Goal: Information Seeking & Learning: Check status

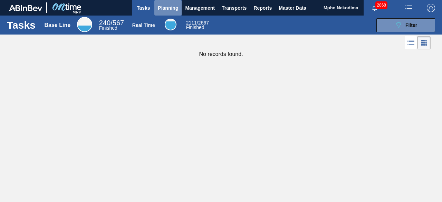
click at [169, 9] on span "Planning" at bounding box center [168, 8] width 20 height 8
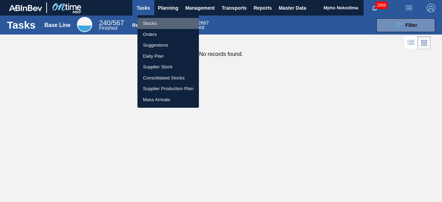
click at [157, 22] on li "Stocks" at bounding box center [169, 23] width 62 height 11
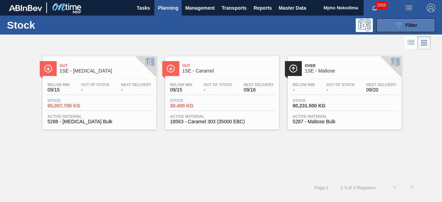
click at [387, 22] on button "089F7B8B-B2A5-4AFE-B5C0-19BA573D28AC Filter" at bounding box center [406, 25] width 59 height 14
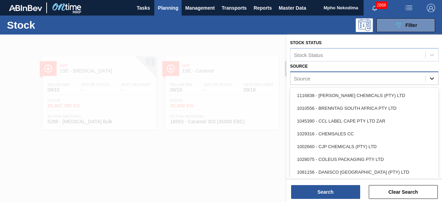
click at [431, 77] on icon at bounding box center [432, 78] width 7 height 7
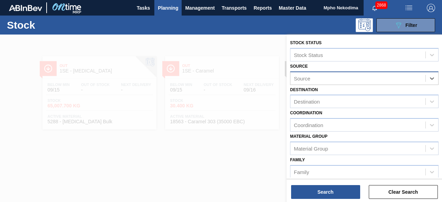
click at [377, 76] on div "Source" at bounding box center [358, 78] width 135 height 10
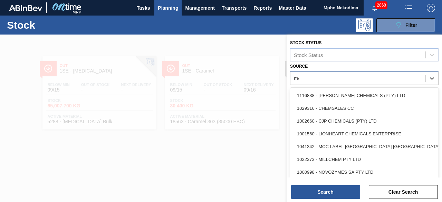
type input "mcc"
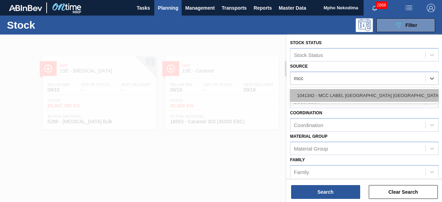
click at [394, 94] on div "1041342 - MCC LABEL [GEOGRAPHIC_DATA] [GEOGRAPHIC_DATA]" at bounding box center [364, 95] width 149 height 13
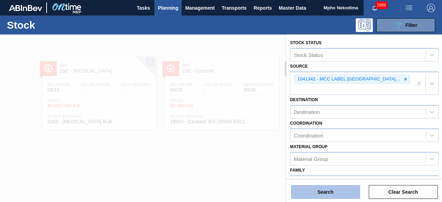
click at [330, 189] on button "Search" at bounding box center [325, 192] width 69 height 14
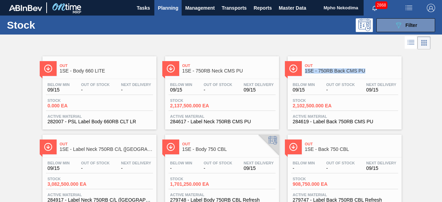
drag, startPoint x: 441, startPoint y: 58, endPoint x: 442, endPoint y: 73, distance: 15.2
click at [442, 73] on main "Tasks Planning Management Transports Reports Master Data Mpho Nekodima 2868 Mar…" at bounding box center [221, 101] width 442 height 202
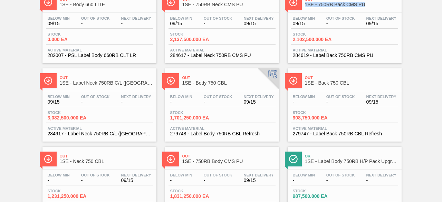
scroll to position [67, 0]
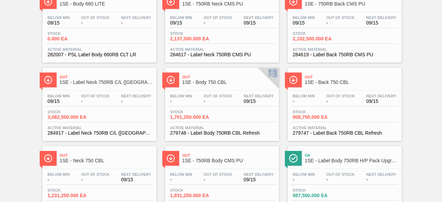
click at [424, 122] on div "Out 1SE - Body 660 LITE Below Min 09/15 Out Of Stock - Next Delivery - Stock 0.…" at bounding box center [221, 141] width 442 height 314
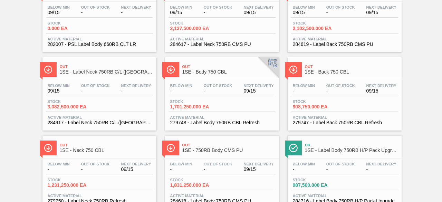
scroll to position [0, 0]
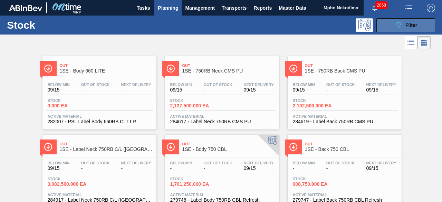
click at [390, 27] on button "089F7B8B-B2A5-4AFE-B5C0-19BA573D28AC Filter" at bounding box center [406, 25] width 59 height 14
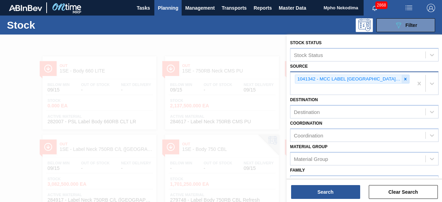
click at [404, 79] on icon at bounding box center [405, 79] width 5 height 5
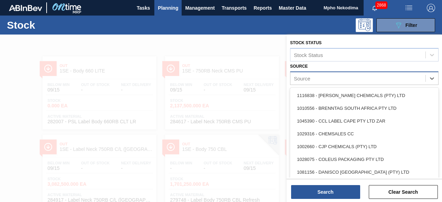
click at [360, 76] on div "Source" at bounding box center [358, 78] width 135 height 10
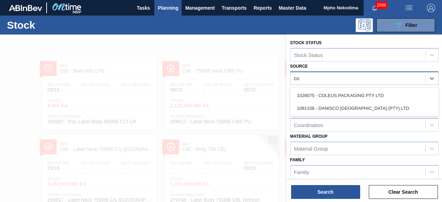
type input "col"
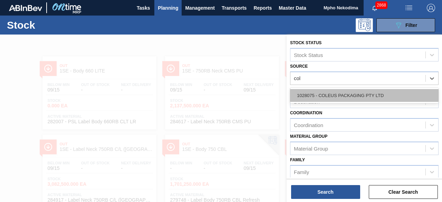
click at [362, 95] on div "1028075 - COLEUS PACKAGING PTY LTD" at bounding box center [364, 95] width 149 height 13
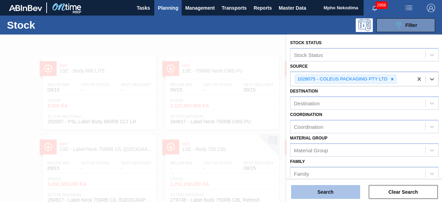
click at [314, 188] on button "Search" at bounding box center [325, 192] width 69 height 14
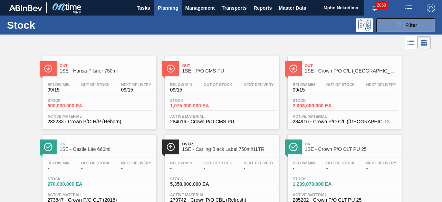
scroll to position [23, 0]
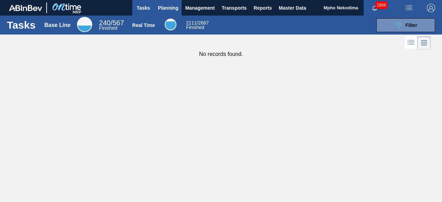
click at [160, 5] on span "Planning" at bounding box center [168, 8] width 20 height 8
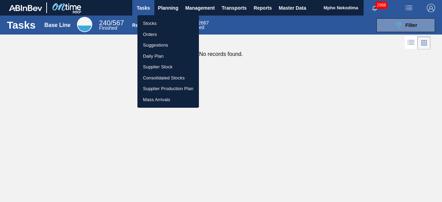
click at [147, 23] on li "Stocks" at bounding box center [169, 23] width 62 height 11
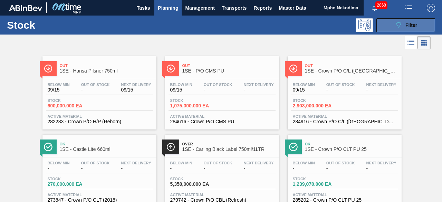
click at [395, 28] on icon "089F7B8B-B2A5-4AFE-B5C0-19BA573D28AC" at bounding box center [399, 25] width 8 height 8
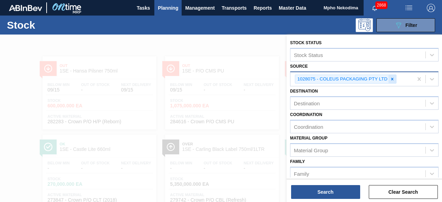
click at [394, 80] on icon at bounding box center [392, 79] width 5 height 5
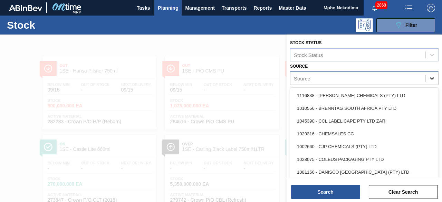
click at [432, 81] on icon at bounding box center [432, 78] width 7 height 7
click at [350, 76] on div "Source" at bounding box center [358, 78] width 135 height 10
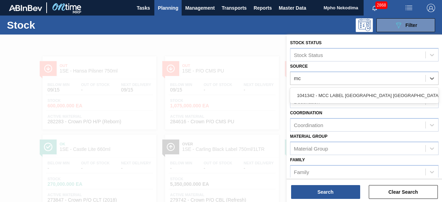
type input "mcc"
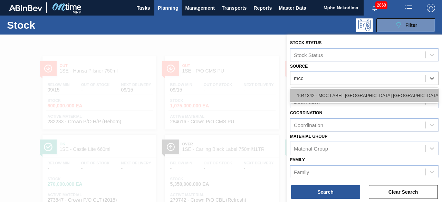
click at [344, 95] on div "1041342 - MCC LABEL [GEOGRAPHIC_DATA] [GEOGRAPHIC_DATA]" at bounding box center [364, 95] width 149 height 13
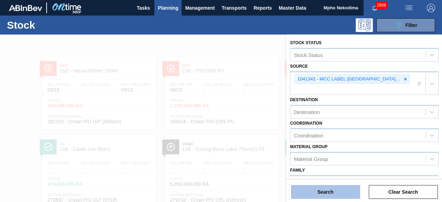
click at [323, 193] on button "Search" at bounding box center [325, 192] width 69 height 14
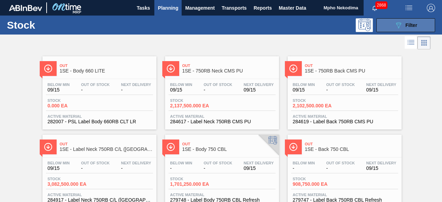
click at [402, 29] on icon "089F7B8B-B2A5-4AFE-B5C0-19BA573D28AC" at bounding box center [399, 25] width 8 height 8
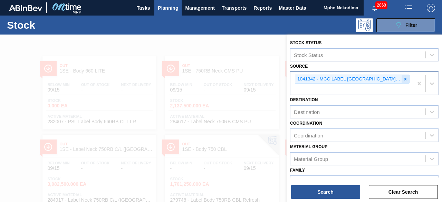
click at [405, 79] on icon at bounding box center [406, 79] width 2 height 2
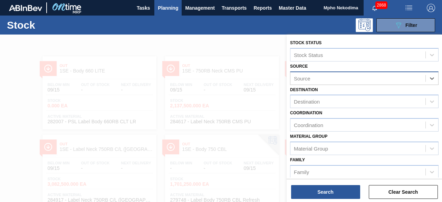
click at [397, 79] on div "Source" at bounding box center [358, 78] width 135 height 10
type input "[PERSON_NAME]"
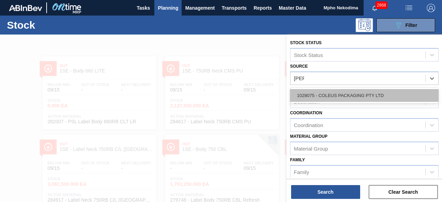
click at [378, 97] on div "1028075 - COLEUS PACKAGING PTY LTD" at bounding box center [364, 95] width 149 height 13
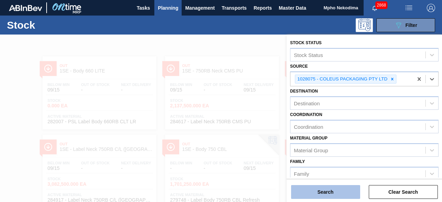
click at [335, 190] on button "Search" at bounding box center [325, 192] width 69 height 14
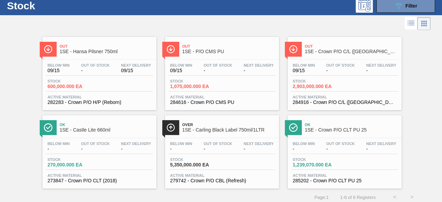
scroll to position [23, 0]
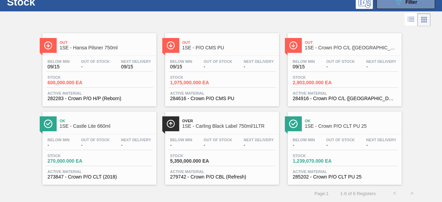
click at [322, 97] on span "284916 - Crown P/O C/L ([GEOGRAPHIC_DATA])" at bounding box center [345, 98] width 104 height 5
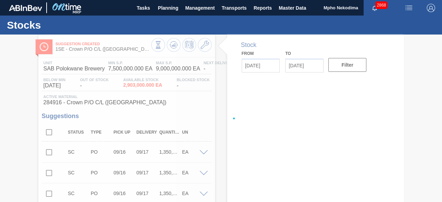
type input "[DATE]"
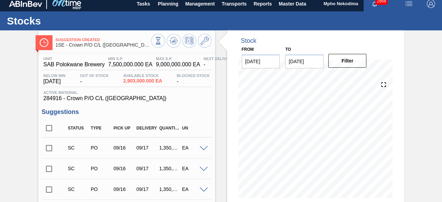
scroll to position [2, 0]
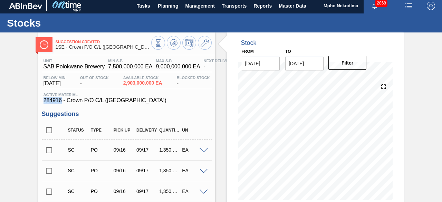
drag, startPoint x: 62, startPoint y: 101, endPoint x: 44, endPoint y: 102, distance: 17.3
click at [44, 102] on span "284916 - Crown P/O C/L ([GEOGRAPHIC_DATA])" at bounding box center [127, 100] width 167 height 6
copy span "284916"
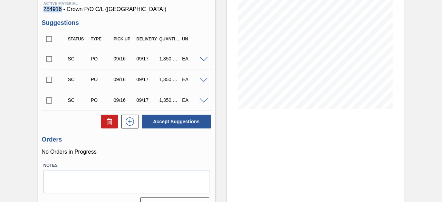
scroll to position [0, 0]
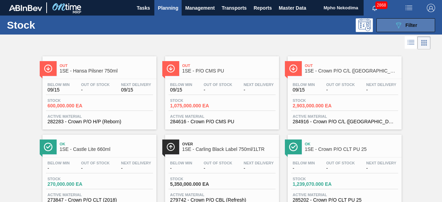
click at [399, 25] on icon "089F7B8B-B2A5-4AFE-B5C0-19BA573D28AC" at bounding box center [399, 25] width 8 height 8
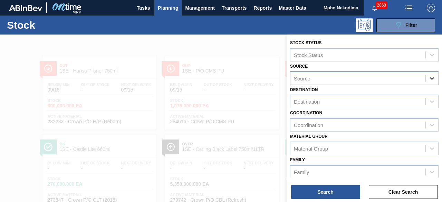
click at [430, 78] on icon at bounding box center [432, 78] width 7 height 7
click at [370, 78] on div "Source" at bounding box center [358, 78] width 135 height 10
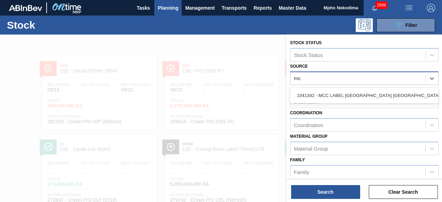
type input "mcc"
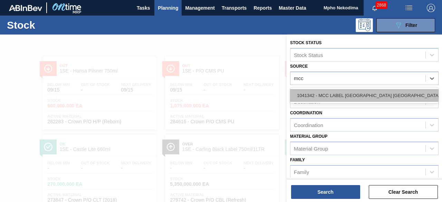
click at [374, 93] on div "1041342 - MCC LABEL [GEOGRAPHIC_DATA] [GEOGRAPHIC_DATA]" at bounding box center [364, 95] width 149 height 13
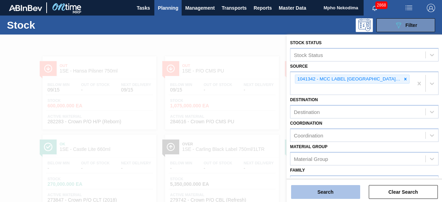
click at [334, 192] on button "Search" at bounding box center [325, 192] width 69 height 14
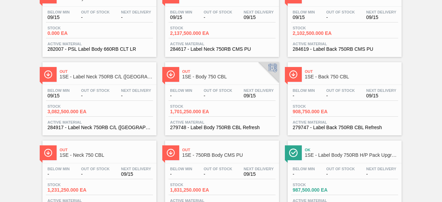
scroll to position [75, 0]
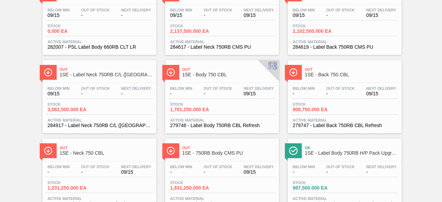
click at [202, 124] on span "279748 - Label Body 750RB CBL Refresh" at bounding box center [222, 125] width 104 height 5
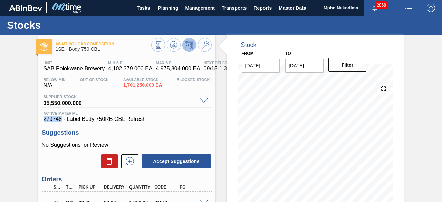
drag, startPoint x: 62, startPoint y: 119, endPoint x: 44, endPoint y: 120, distance: 17.3
click at [44, 120] on span "279748 - Label Body 750RB CBL Refresh" at bounding box center [127, 119] width 167 height 6
copy span "279748"
